Goal: Navigation & Orientation: Find specific page/section

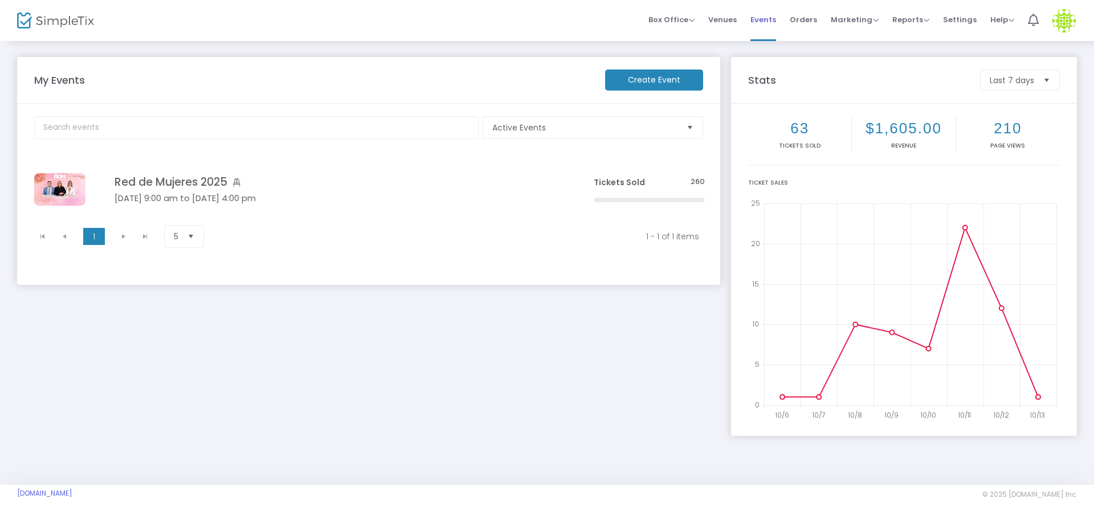
click at [768, 18] on span "Events" at bounding box center [763, 19] width 26 height 29
click at [767, 23] on span "Events" at bounding box center [763, 19] width 26 height 29
click at [768, 24] on span "Events" at bounding box center [763, 19] width 26 height 29
click at [766, 18] on span "Events" at bounding box center [763, 19] width 26 height 29
click at [912, 14] on div "Reports Analytics Sales Reports Download" at bounding box center [910, 19] width 37 height 11
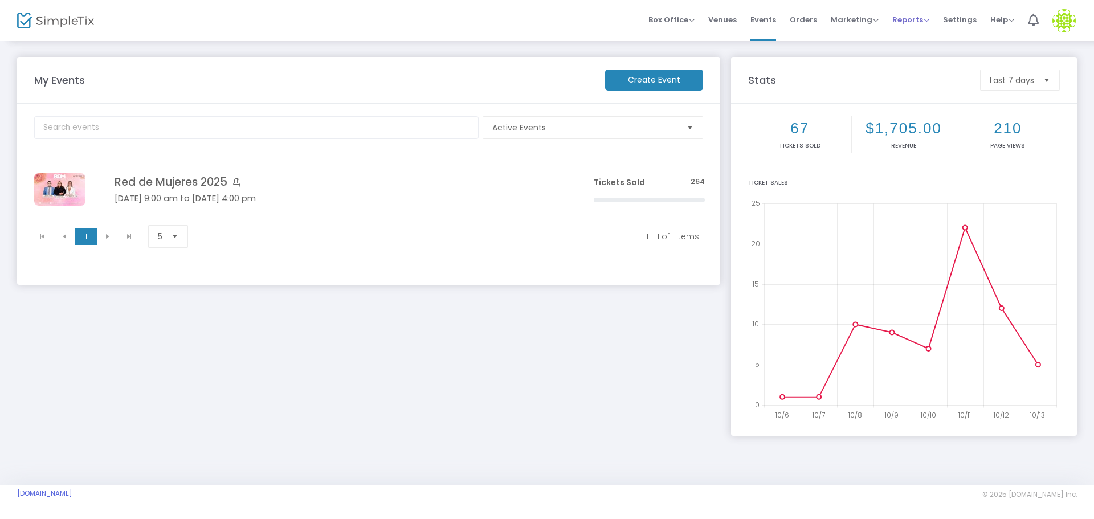
click at [911, 17] on span "Reports" at bounding box center [910, 19] width 37 height 11
click at [771, 16] on span "Events" at bounding box center [763, 19] width 26 height 29
